Goal: Task Accomplishment & Management: Manage account settings

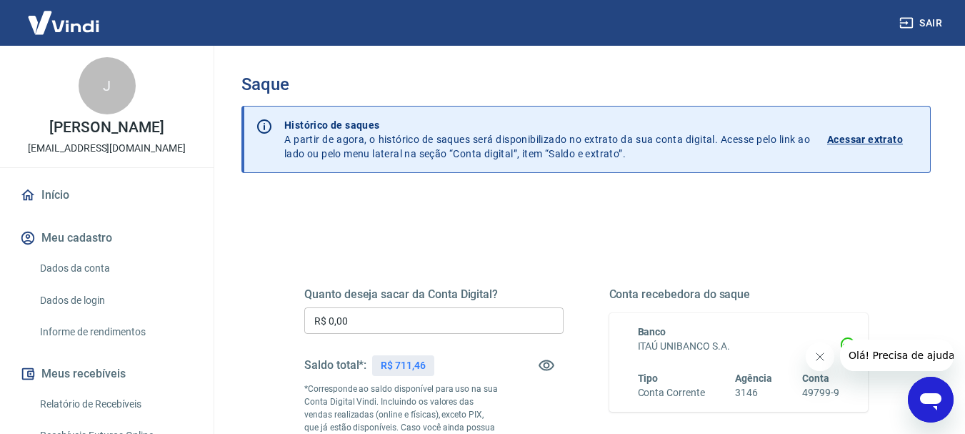
click at [435, 337] on div "Quanto deseja sacar da Conta Digital? R$ 0,00 ​ Saldo total*: R$ 711,46 *Corres…" at bounding box center [433, 389] width 259 height 204
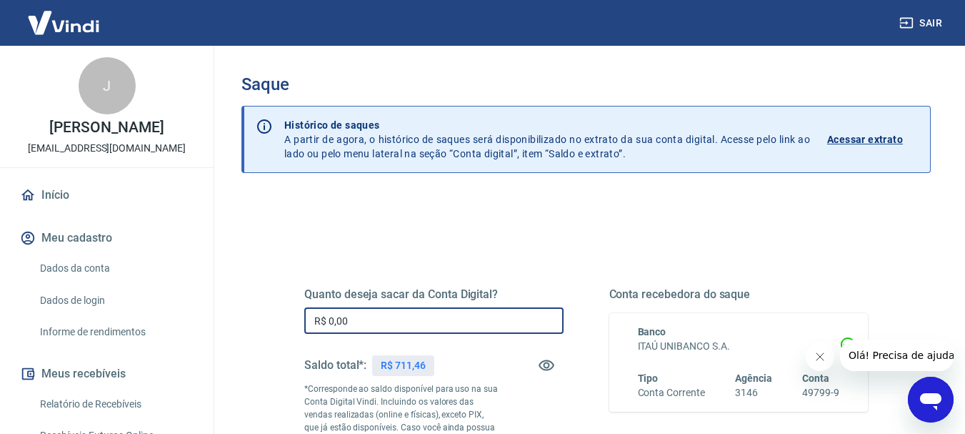
click at [435, 330] on input "R$ 0,00" at bounding box center [433, 320] width 259 height 26
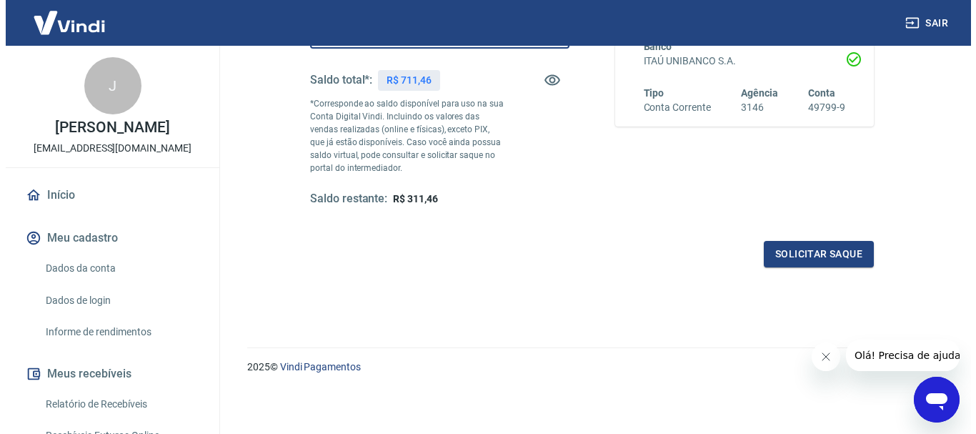
scroll to position [286, 0]
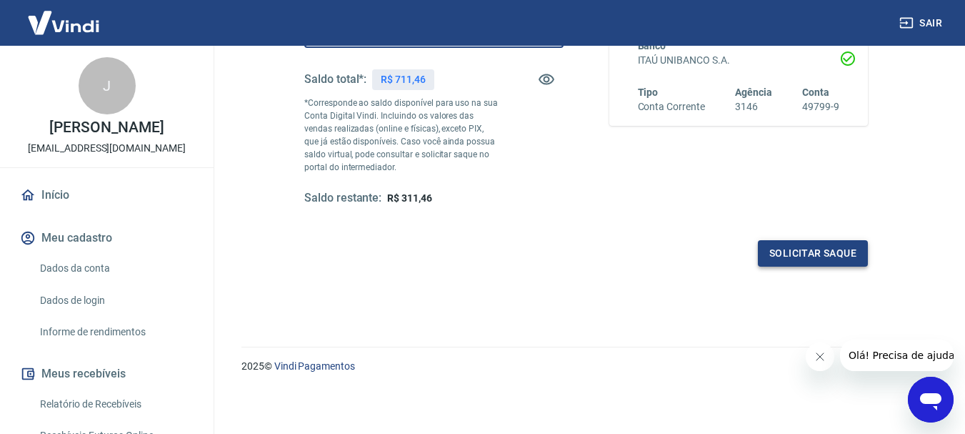
type input "R$ 400,00"
click at [832, 254] on button "Solicitar saque" at bounding box center [813, 253] width 110 height 26
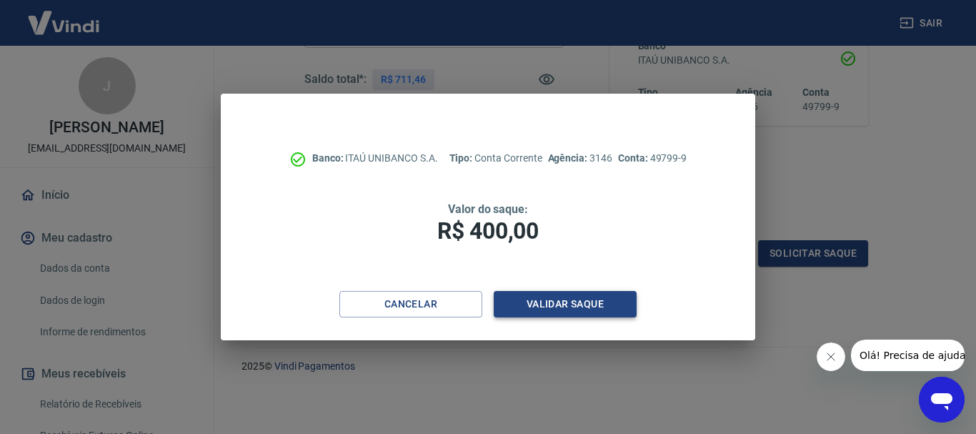
click at [592, 300] on button "Validar saque" at bounding box center [565, 304] width 143 height 26
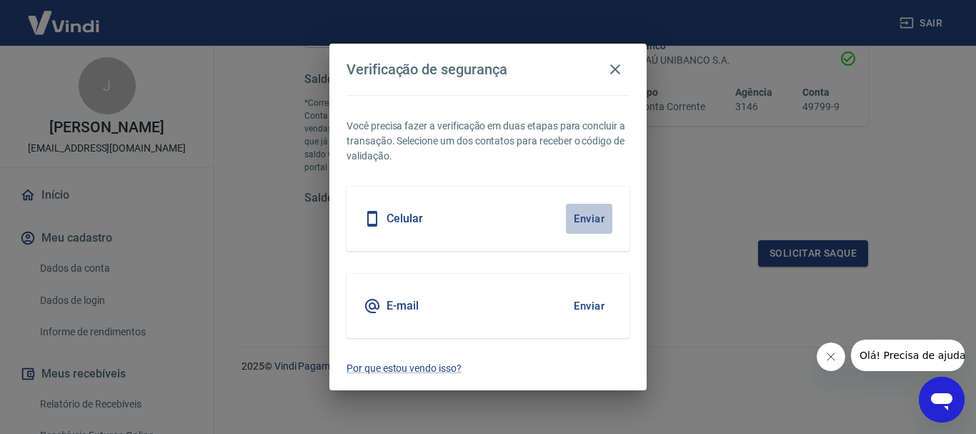
click at [586, 220] on button "Enviar" at bounding box center [589, 219] width 46 height 30
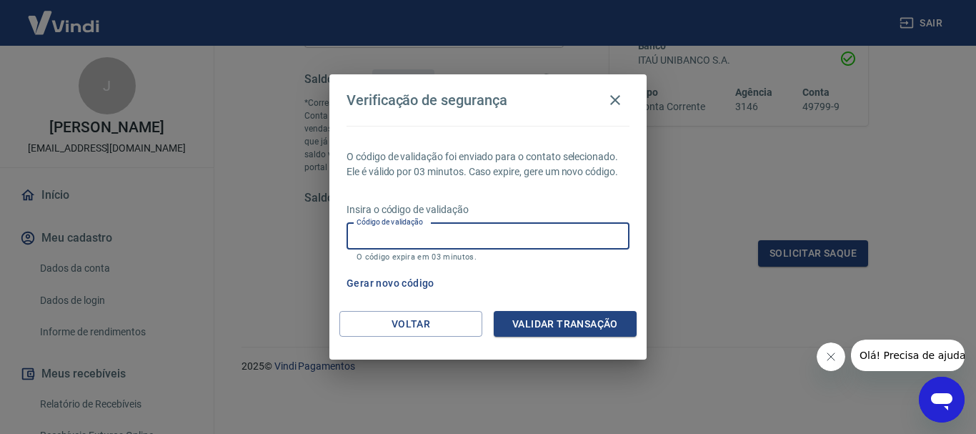
click at [583, 240] on input "Código de validação" at bounding box center [488, 236] width 283 height 26
click at [582, 322] on button "Validar transação" at bounding box center [565, 324] width 143 height 26
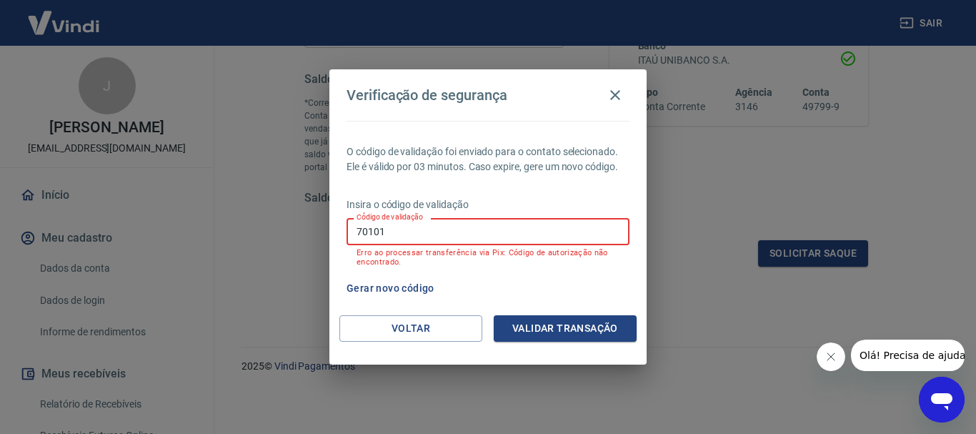
click at [414, 239] on input "70101" at bounding box center [488, 231] width 283 height 26
type input "7"
type input "288105"
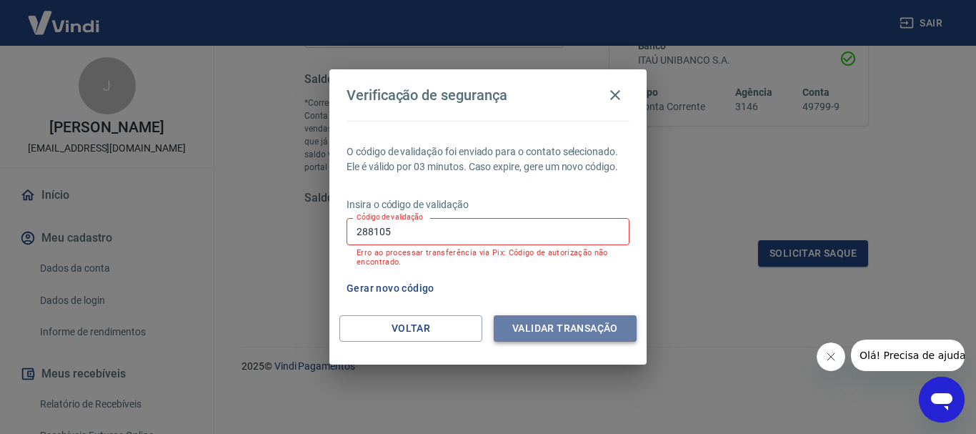
click at [609, 332] on button "Validar transação" at bounding box center [565, 328] width 143 height 26
